Goal: Information Seeking & Learning: Learn about a topic

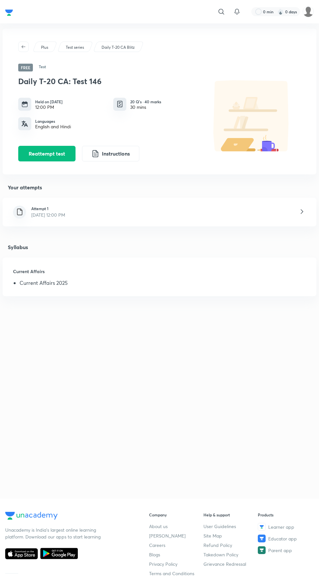
click at [32, 202] on div "Attempt 1 [DATE] 12:00 PM" at bounding box center [159, 212] width 313 height 29
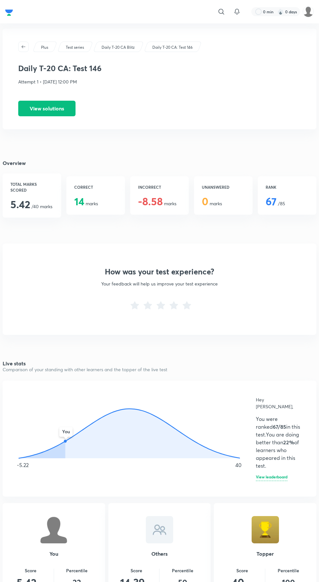
click at [61, 102] on button "View solutions" at bounding box center [46, 109] width 57 height 16
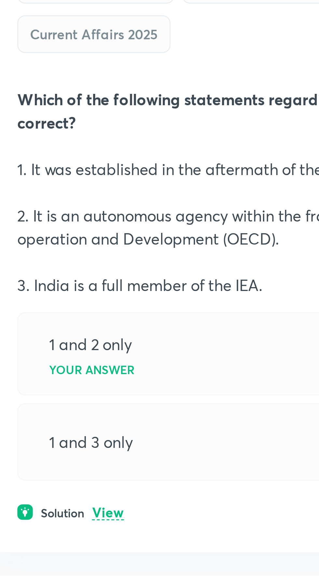
scroll to position [238, 0]
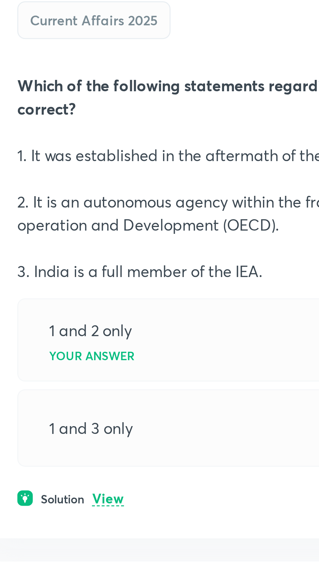
click at [47, 505] on p "View" at bounding box center [43, 506] width 11 height 5
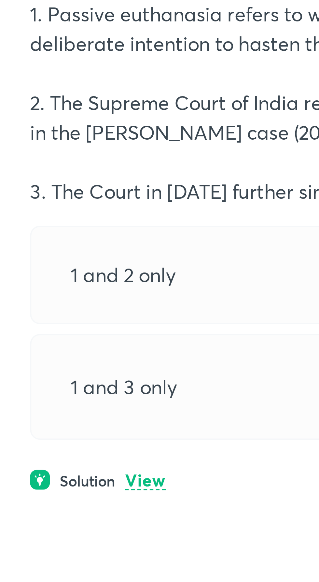
scroll to position [848, 0]
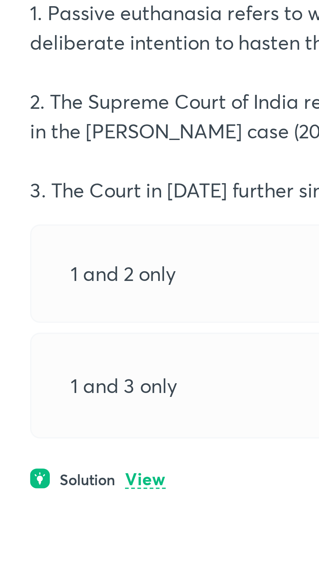
click at [45, 572] on p "View" at bounding box center [43, 574] width 11 height 5
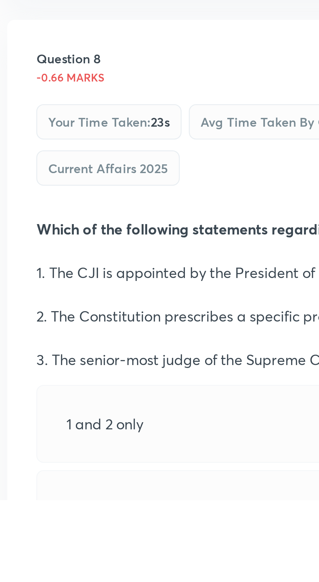
scroll to position [1306, 0]
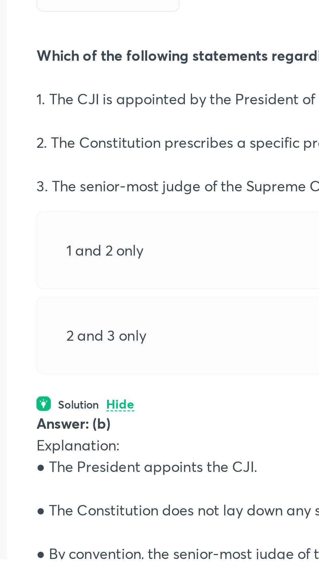
scroll to position [1387, 0]
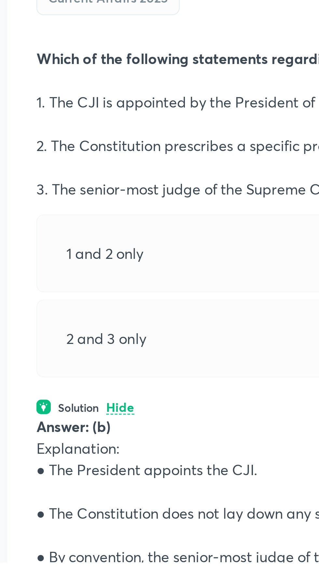
click at [45, 525] on p "Hide" at bounding box center [43, 527] width 10 height 5
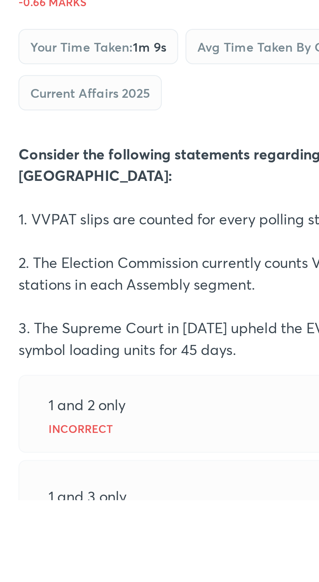
scroll to position [1552, 0]
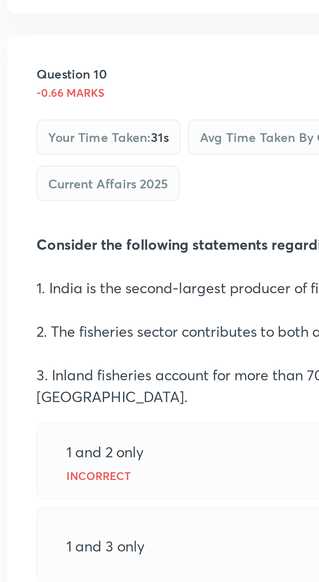
scroll to position [1877, 0]
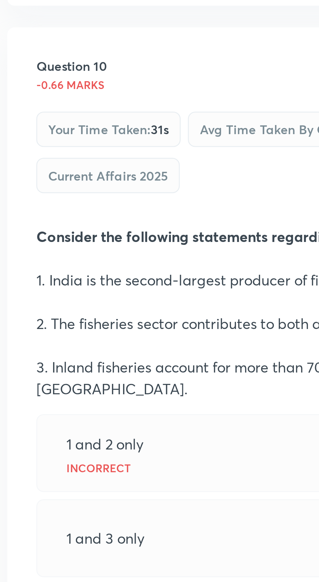
click at [44, 569] on p "View" at bounding box center [43, 571] width 11 height 5
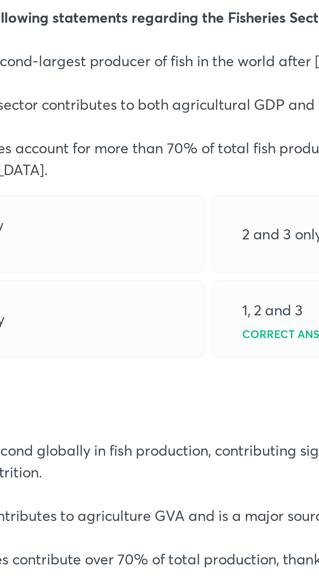
scroll to position [1970, 0]
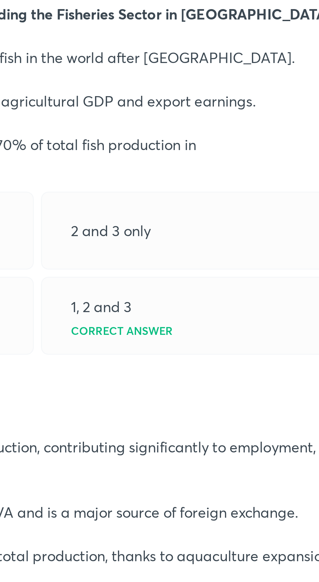
click at [128, 530] on div "Question 10 -0.66 marks Your time taken : 31s Avg time taken by others : 39s At…" at bounding box center [125, 419] width 244 height 299
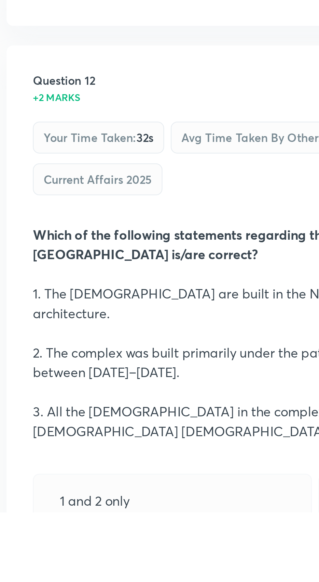
scroll to position [2419, 0]
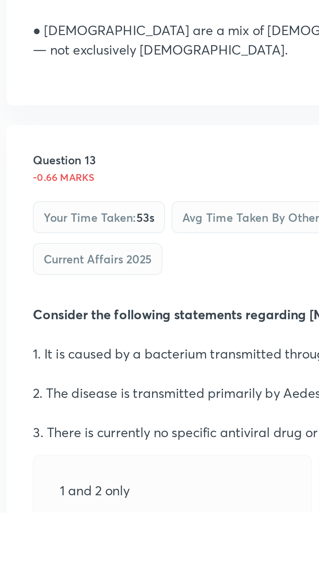
scroll to position [2716, 0]
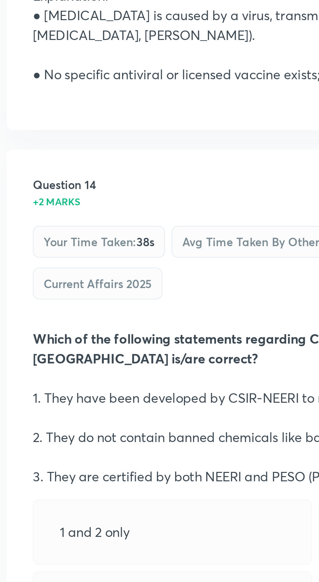
scroll to position [3148, 0]
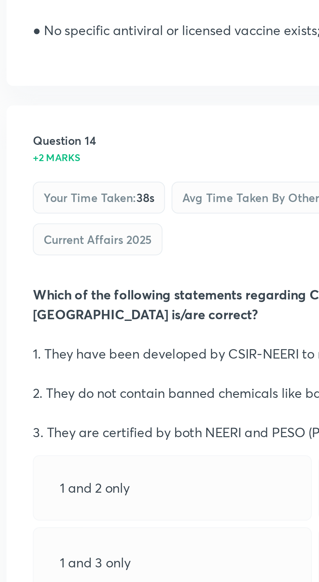
click at [45, 475] on p "View" at bounding box center [43, 477] width 11 height 5
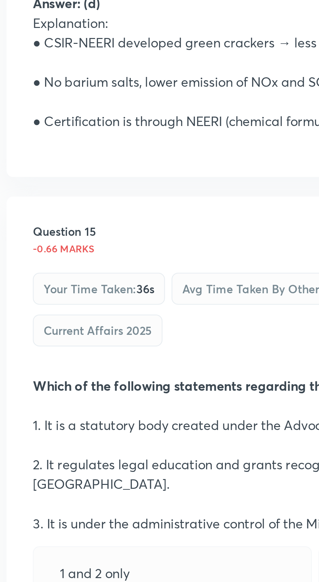
scroll to position [3293, 0]
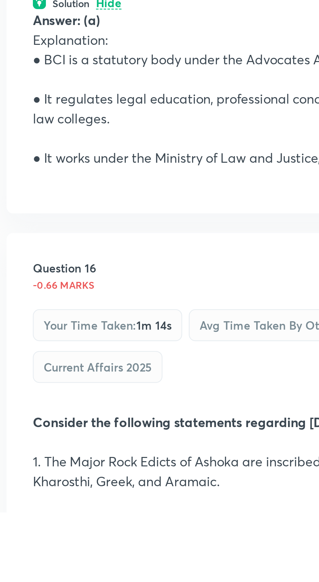
scroll to position [3538, 0]
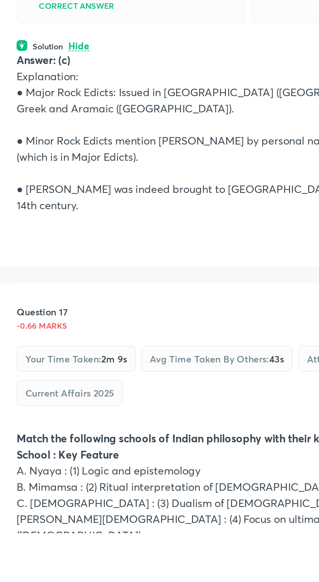
scroll to position [3882, 0]
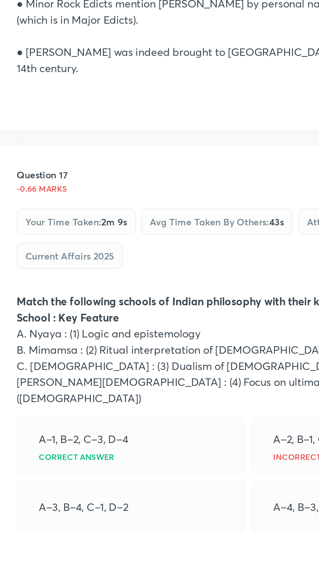
scroll to position [3946, 0]
